Goal: Register for event/course

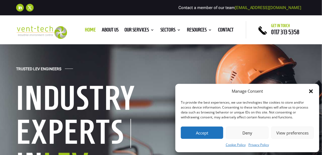
click at [252, 133] on button "Deny" at bounding box center [247, 133] width 42 height 12
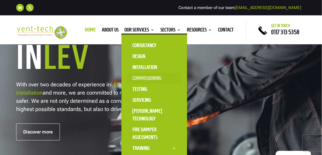
scroll to position [137, 0]
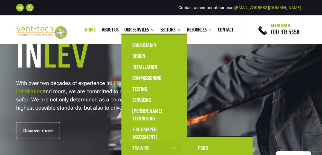
click at [160, 147] on link "Training" at bounding box center [154, 148] width 55 height 11
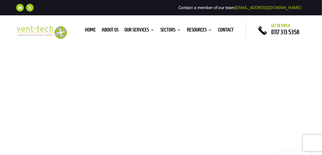
click at [249, 52] on div "LEV Training Courses Talk to us about LEV Training and Courses" at bounding box center [161, 144] width 322 height 195
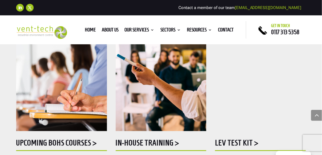
scroll to position [328, 0]
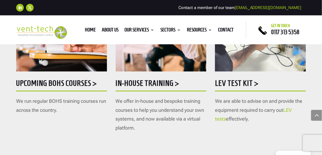
drag, startPoint x: 79, startPoint y: 85, endPoint x: 62, endPoint y: 84, distance: 17.0
click at [62, 84] on h5 "Upcoming BOHS courses >" at bounding box center [61, 84] width 91 height 11
click at [65, 84] on h5 "Upcoming BOHS courses >" at bounding box center [61, 84] width 91 height 11
